Goal: Ask a question

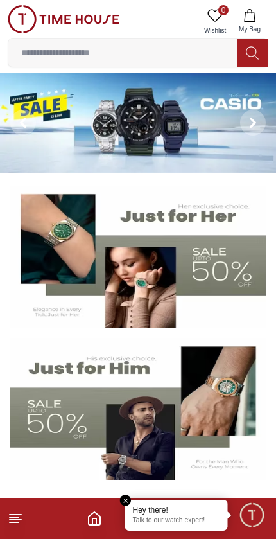
click at [176, 515] on div "Hey there! Talk to our watch expert!" at bounding box center [176, 515] width 103 height 31
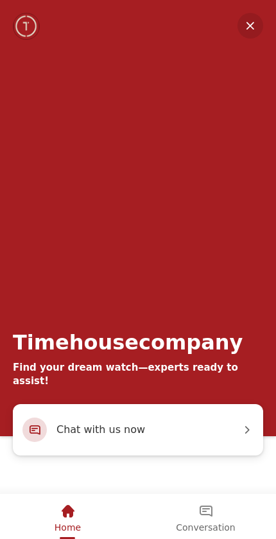
scroll to position [127, 0]
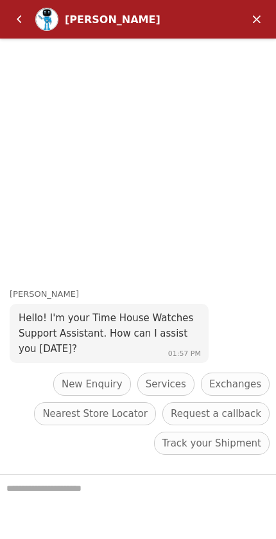
click at [127, 489] on textarea "We are here to help you" at bounding box center [138, 507] width 276 height 64
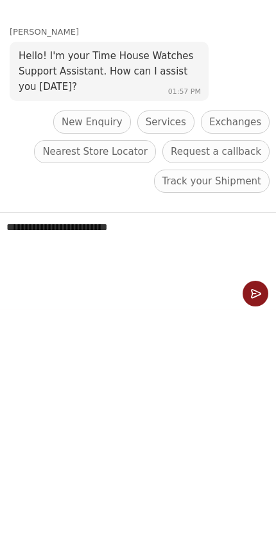
scroll to position [21, 0]
type textarea "**********"
click at [252, 292] on em "Send" at bounding box center [256, 294] width 26 height 26
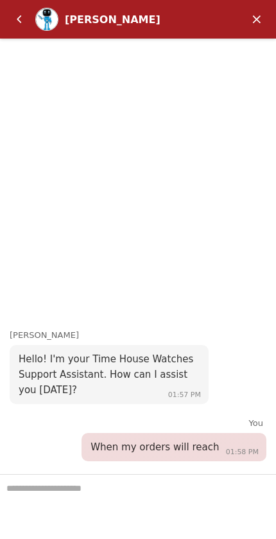
scroll to position [0, 0]
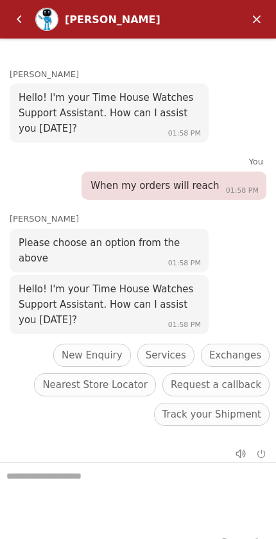
click at [211, 413] on span "Track your Shipment" at bounding box center [212, 414] width 99 height 15
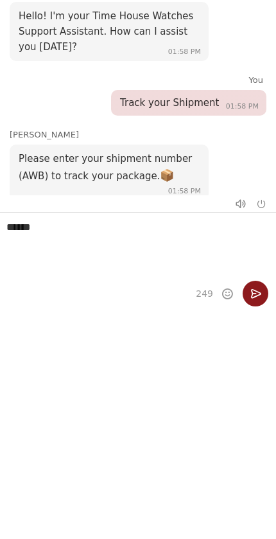
scroll to position [21, 0]
type textarea "******"
click at [258, 290] on em "Send" at bounding box center [256, 294] width 26 height 26
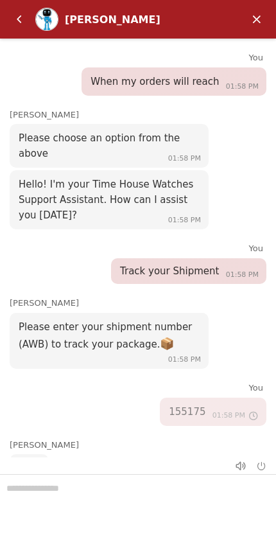
scroll to position [105, 0]
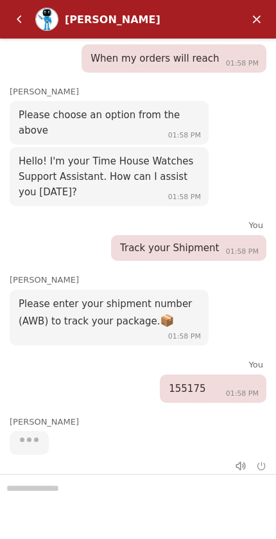
click at [86, 514] on div at bounding box center [138, 506] width 276 height 65
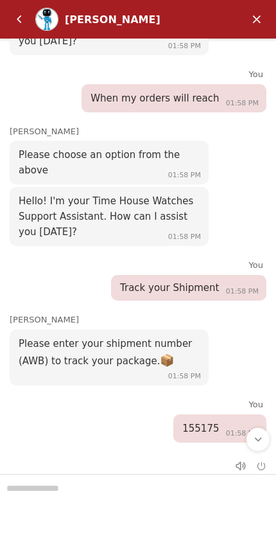
click at [36, 484] on div at bounding box center [138, 506] width 276 height 65
click at [119, 492] on div at bounding box center [138, 506] width 276 height 65
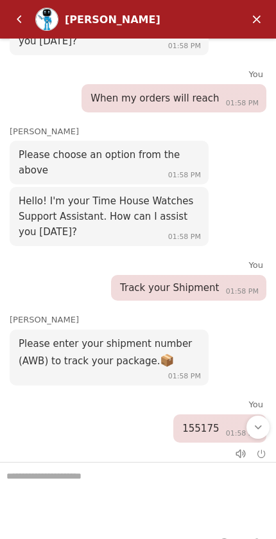
click at [114, 489] on textarea "We are here to help you" at bounding box center [138, 495] width 276 height 64
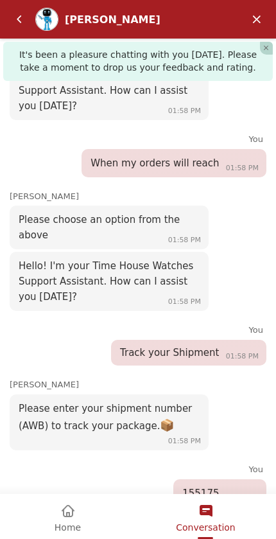
scroll to position [346, 0]
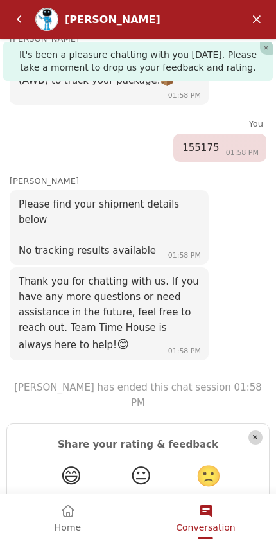
click at [255, 431] on em "Close" at bounding box center [256, 438] width 14 height 14
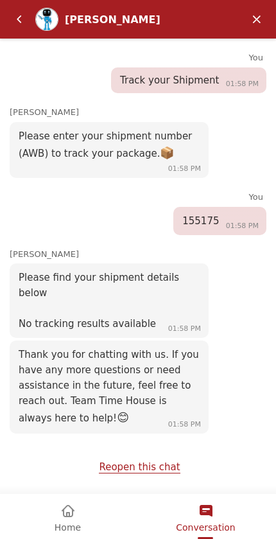
click at [150, 472] on link "Reopen this chat" at bounding box center [139, 468] width 81 height 12
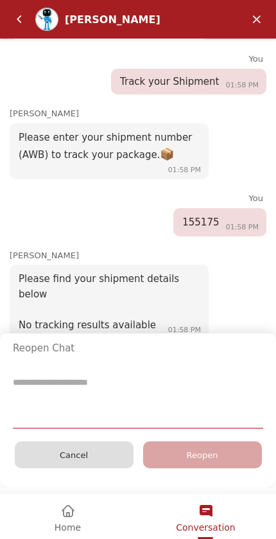
scroll to position [1158, 0]
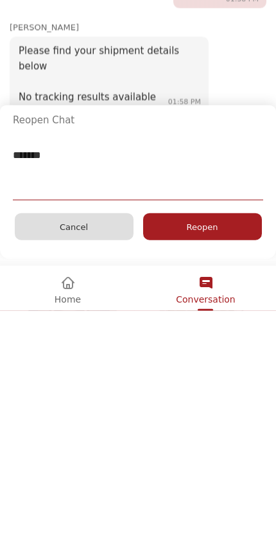
click at [224, 228] on div "Reopen" at bounding box center [202, 226] width 119 height 27
type textarea "******"
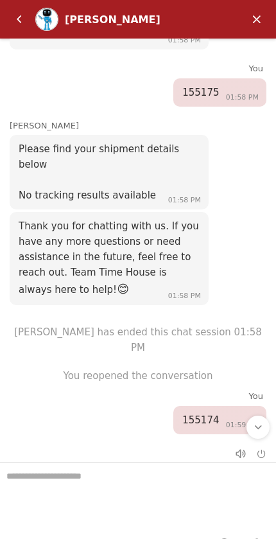
scroll to position [413, 0]
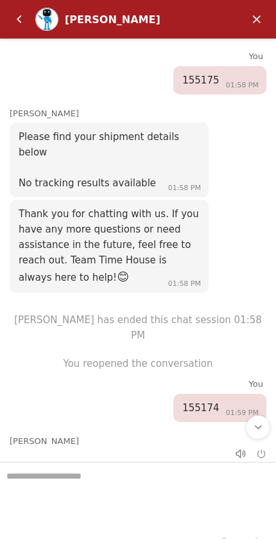
click at [143, 488] on textarea "We are here to help you" at bounding box center [138, 495] width 276 height 64
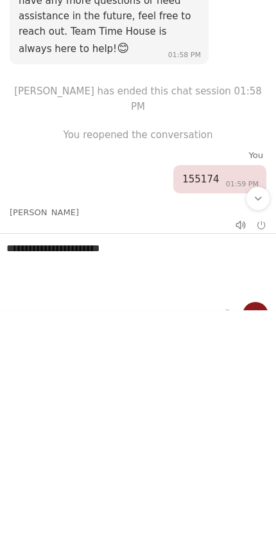
type textarea "**********"
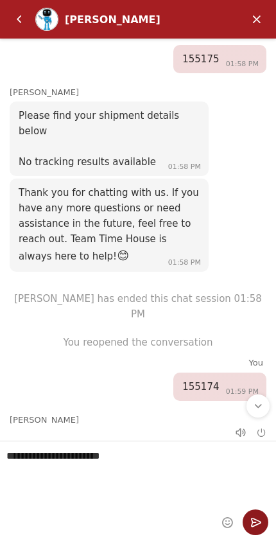
scroll to position [21, 0]
click at [256, 525] on em "Send" at bounding box center [256, 523] width 26 height 26
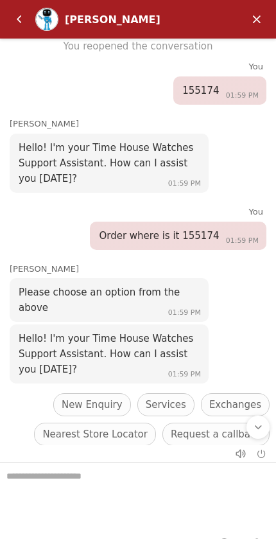
scroll to position [730, 0]
click at [211, 457] on span "Track your Shipment" at bounding box center [212, 464] width 99 height 15
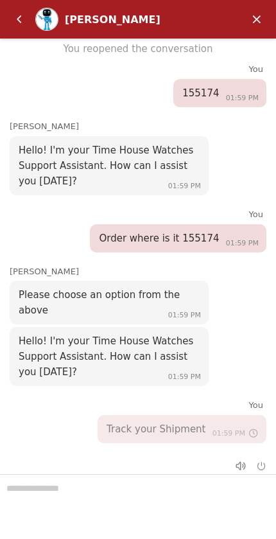
scroll to position [726, 0]
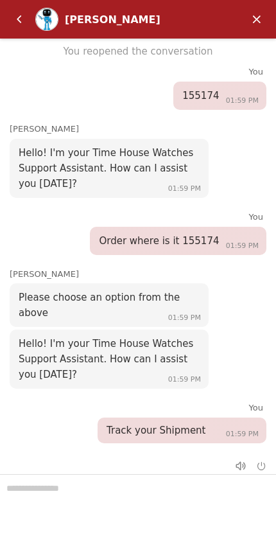
click at [146, 499] on div at bounding box center [138, 506] width 276 height 65
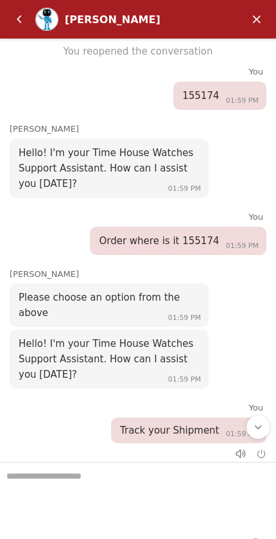
click at [145, 496] on textarea "We are here to help you" at bounding box center [138, 495] width 276 height 64
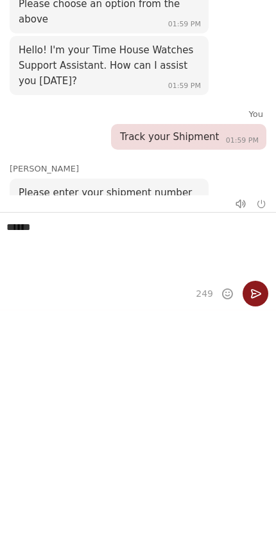
scroll to position [21, 0]
type textarea "******"
click at [253, 296] on em "Send" at bounding box center [256, 294] width 26 height 26
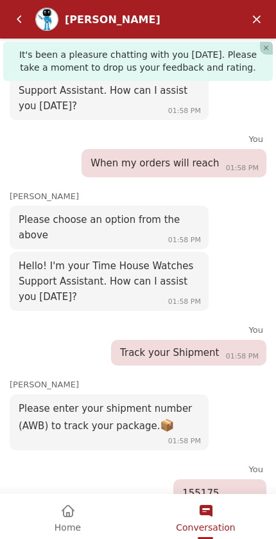
scroll to position [1107, 0]
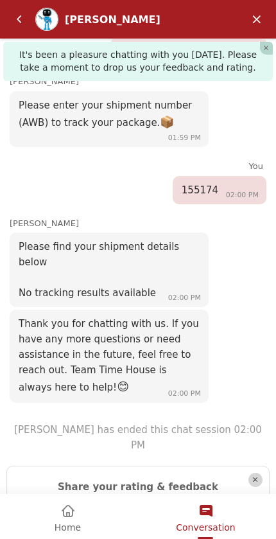
click at [251, 16] on em "Minimize" at bounding box center [257, 19] width 26 height 26
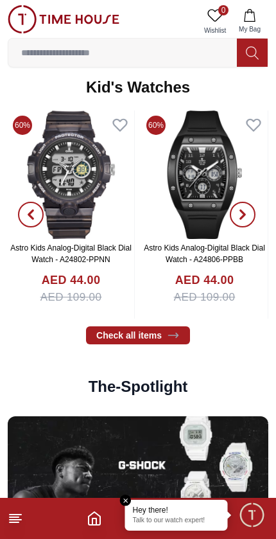
click at [255, 23] on button "My Bag" at bounding box center [249, 21] width 37 height 33
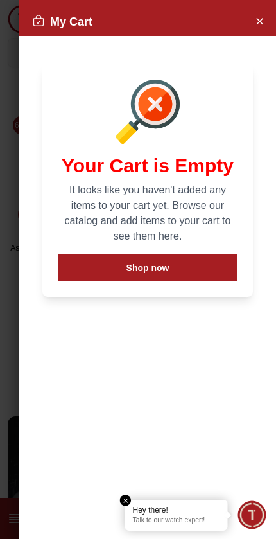
click at [123, 505] on em "Close tooltip" at bounding box center [126, 501] width 12 height 12
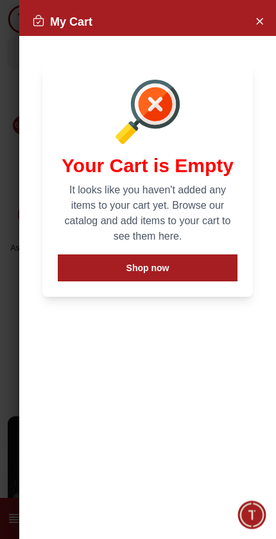
click at [268, 23] on button "Close Account" at bounding box center [259, 20] width 21 height 21
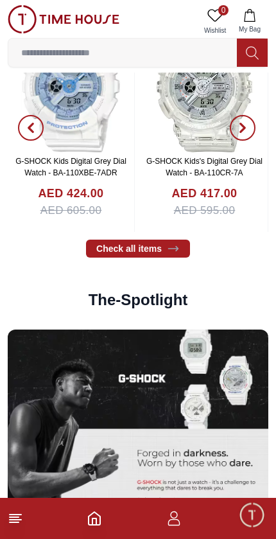
scroll to position [2153, 0]
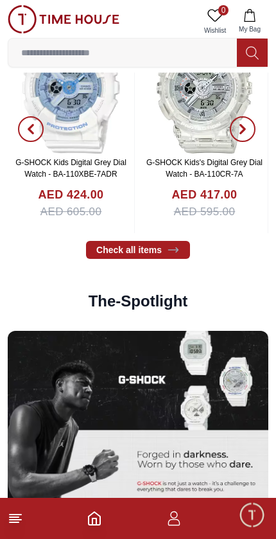
click at [8, 524] on icon at bounding box center [15, 518] width 15 height 15
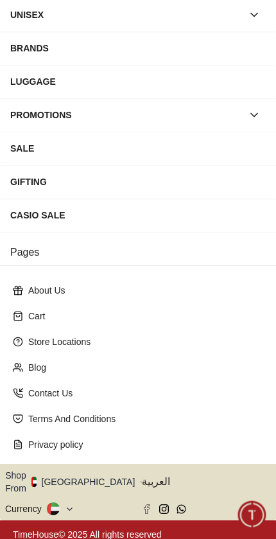
scroll to position [150, 0]
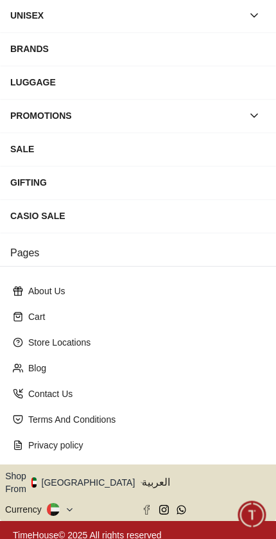
click at [91, 482] on button "Shop From [GEOGRAPHIC_DATA]" at bounding box center [74, 483] width 139 height 26
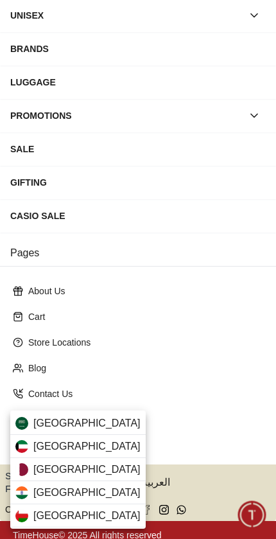
click at [94, 445] on div "[GEOGRAPHIC_DATA]" at bounding box center [78, 446] width 136 height 23
